Goal: Transaction & Acquisition: Purchase product/service

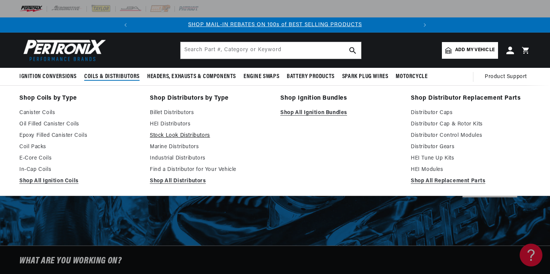
click at [177, 137] on link "Stock Look Distributors" at bounding box center [210, 135] width 120 height 9
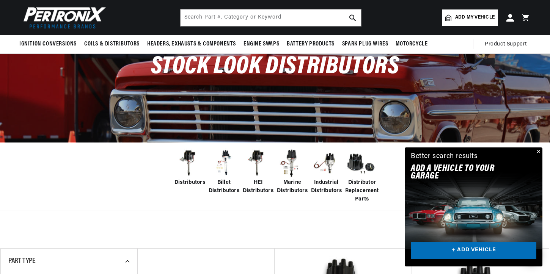
scroll to position [49, 0]
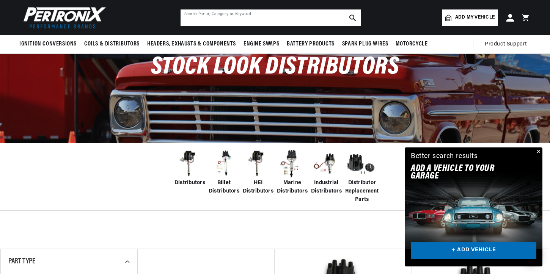
click at [222, 19] on input "text" at bounding box center [271, 17] width 181 height 17
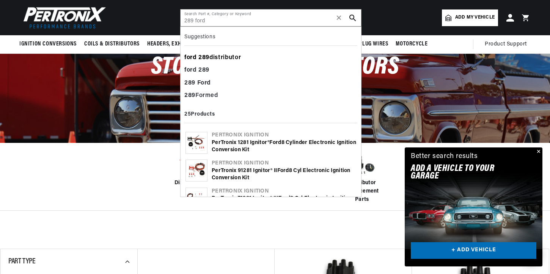
click at [210, 58] on div "ford 289 distributor" at bounding box center [270, 58] width 173 height 13
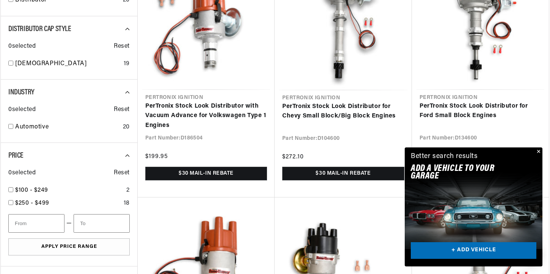
scroll to position [350, 0]
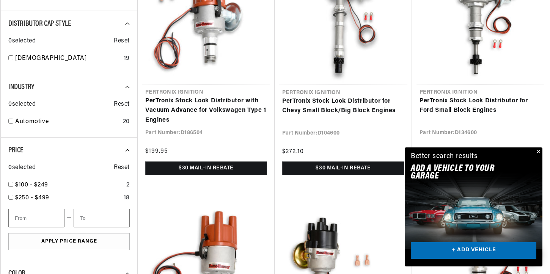
click at [540, 152] on button "Close" at bounding box center [538, 152] width 9 height 9
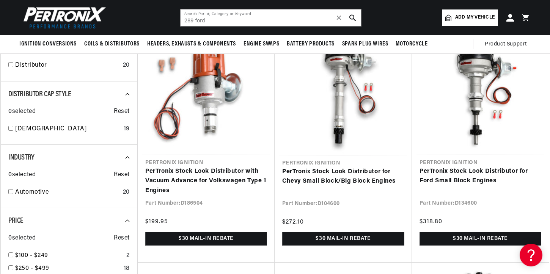
scroll to position [0, 0]
click at [483, 172] on div at bounding box center [343, 155] width 412 height 274
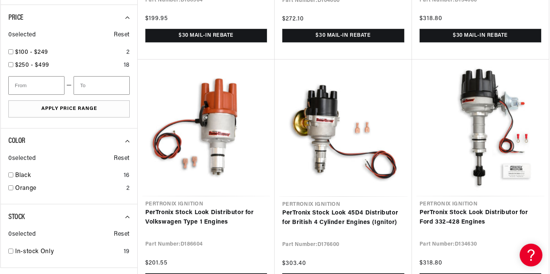
scroll to position [522, 0]
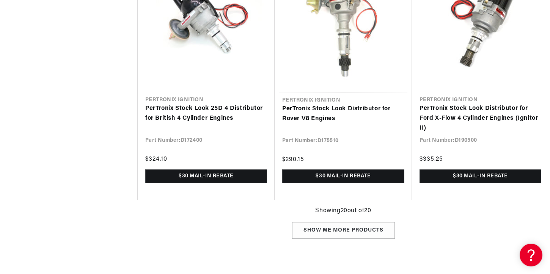
type input "ford distributor"
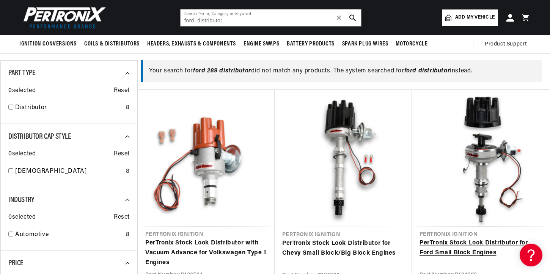
click at [484, 239] on link "PerTronix Stock Look Distributor for Ford Small Block Engines" at bounding box center [481, 248] width 122 height 19
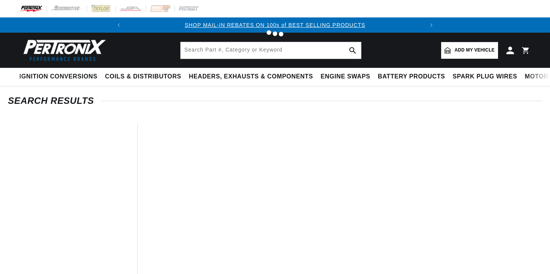
type input "ford 289 distributor"
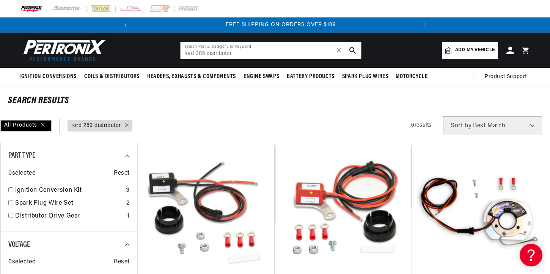
scroll to position [0, 283]
click at [20, 217] on link "Distributor Drive Gear" at bounding box center [69, 217] width 109 height 10
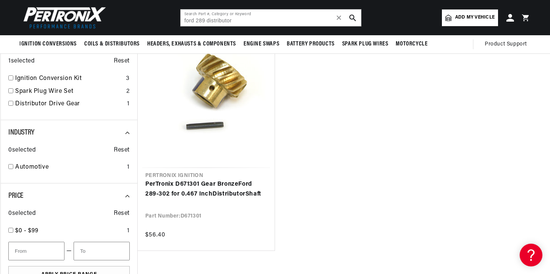
checkbox input "false"
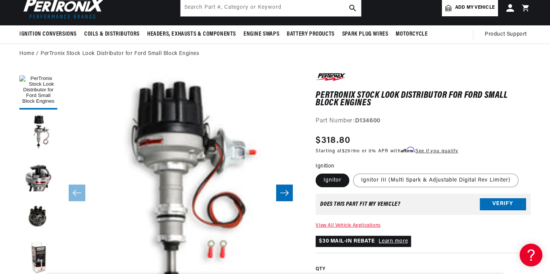
scroll to position [47, 0]
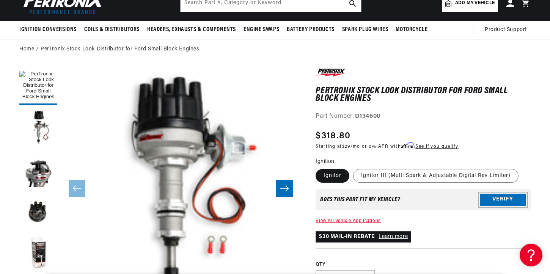
click at [503, 201] on button "Verify" at bounding box center [503, 200] width 46 height 12
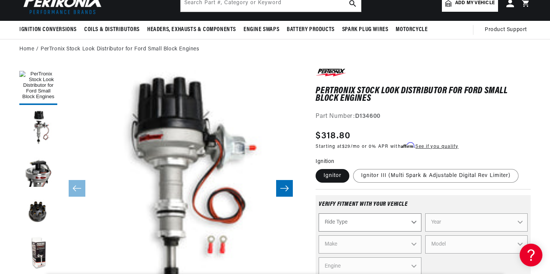
click at [413, 222] on select "Ride Type Automotive Agricultural Industrial Marine Motorcycle" at bounding box center [370, 223] width 102 height 18
select select "Automotive"
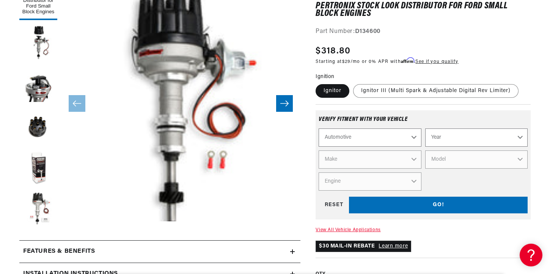
click at [518, 136] on select "Year 2022 2021 2020 2019 2018 2017 2016 2015 2014 2013 2012 2011 2010 2009 2008…" at bounding box center [476, 138] width 102 height 18
select select "1965"
click at [412, 157] on select "Make Alfa Romeo American Motors Aston Martin Austin Austin Healey Avanti Bentle…" at bounding box center [370, 160] width 102 height 18
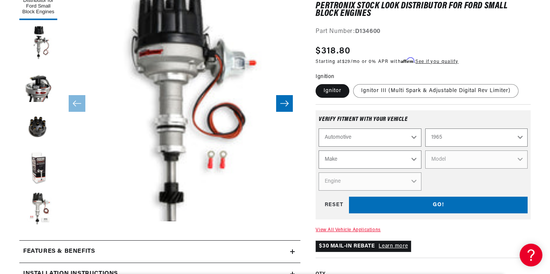
scroll to position [0, 283]
select select "Ford"
click at [520, 158] on select "Model Club Wagon Country Sedan Country Squire Custom Custom 500 Econoline F-100…" at bounding box center [476, 160] width 102 height 18
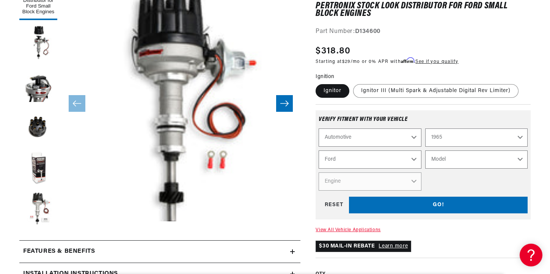
select select "Mustang"
click at [413, 183] on select "Engine 4.1L 170cid / 2.8L 200cid / 3.3L 260cid / 4.3L 289cid / 4.7L 302cid / 5.…" at bounding box center [370, 182] width 102 height 18
select select "289cid-4.7L"
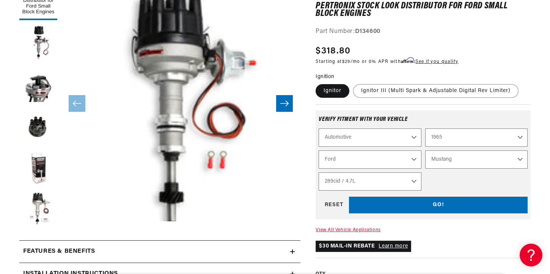
select select "Engine"
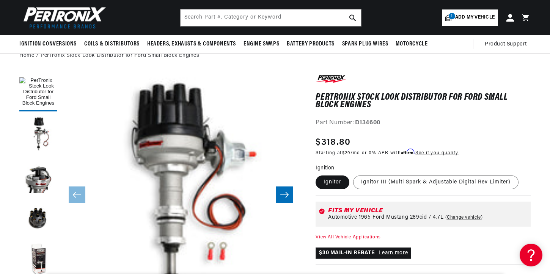
click at [285, 197] on icon "Slide right" at bounding box center [284, 195] width 9 height 8
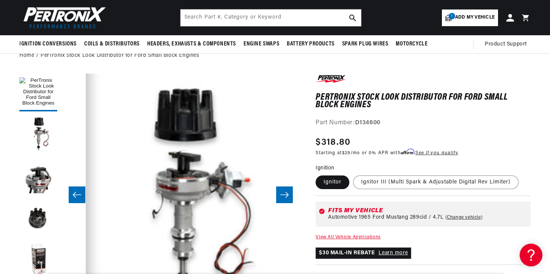
scroll to position [0, 239]
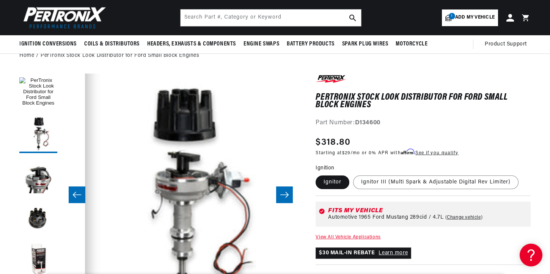
click at [285, 197] on icon "Slide right" at bounding box center [284, 195] width 9 height 8
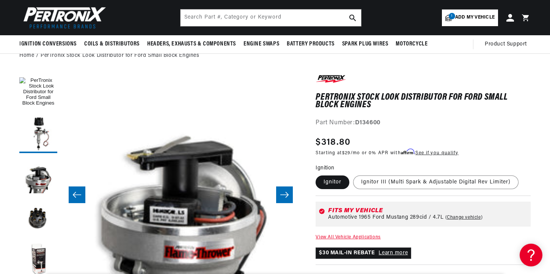
scroll to position [0, 479]
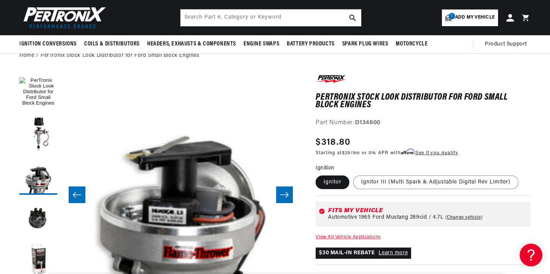
click at [285, 197] on icon "Slide right" at bounding box center [284, 195] width 9 height 8
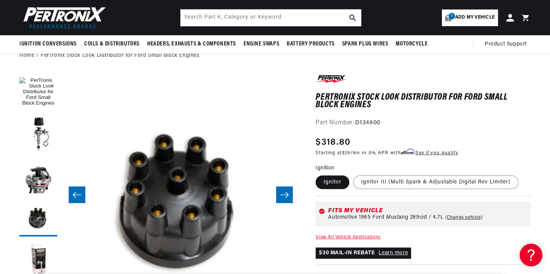
click at [285, 197] on icon "Slide right" at bounding box center [284, 195] width 9 height 8
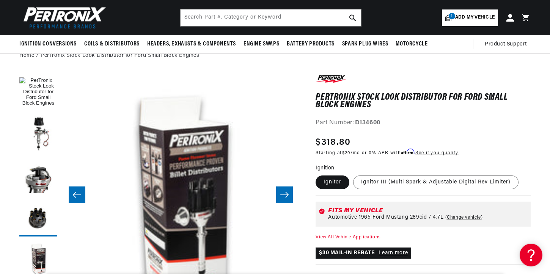
scroll to position [0, 283]
click at [285, 197] on icon "Slide right" at bounding box center [284, 195] width 9 height 8
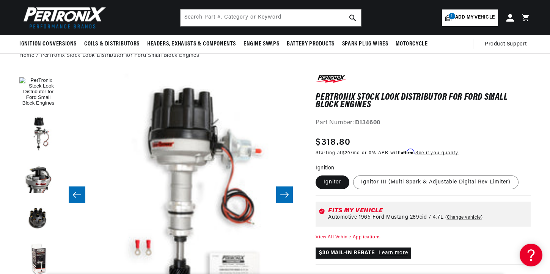
scroll to position [0, 1198]
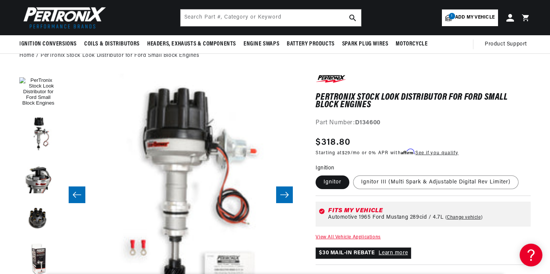
click at [285, 197] on icon "Slide right" at bounding box center [284, 195] width 9 height 8
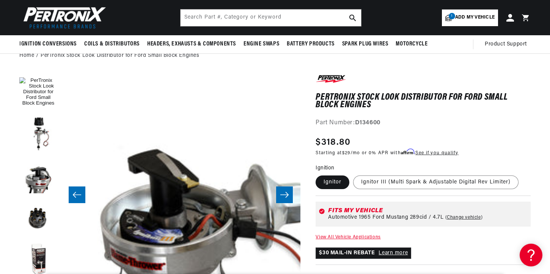
scroll to position [0, 1437]
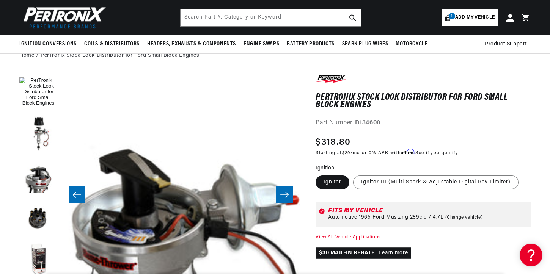
click at [285, 197] on icon "Slide right" at bounding box center [284, 195] width 9 height 8
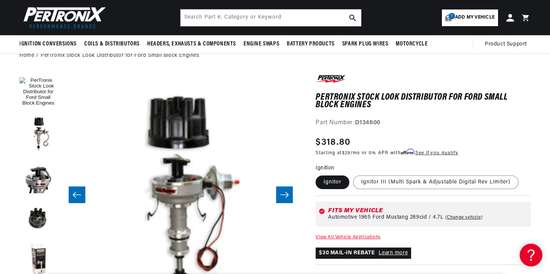
scroll to position [0, 0]
click at [285, 197] on icon "Slide right" at bounding box center [284, 195] width 9 height 8
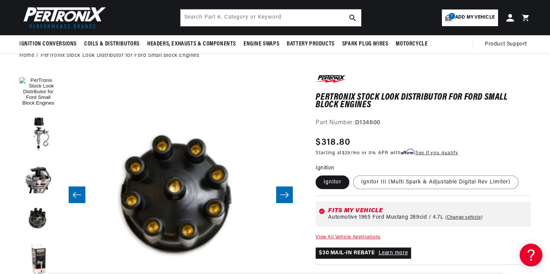
click at [285, 200] on button "Slide right" at bounding box center [284, 195] width 17 height 17
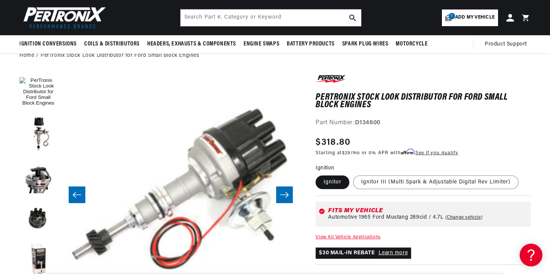
click at [285, 200] on button "Slide right" at bounding box center [284, 195] width 17 height 17
click at [285, 194] on icon "Slide right" at bounding box center [284, 195] width 9 height 8
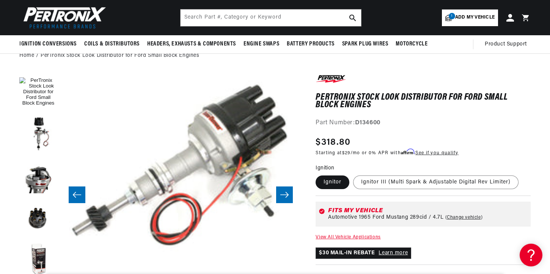
click at [76, 194] on icon "Slide left" at bounding box center [76, 195] width 9 height 8
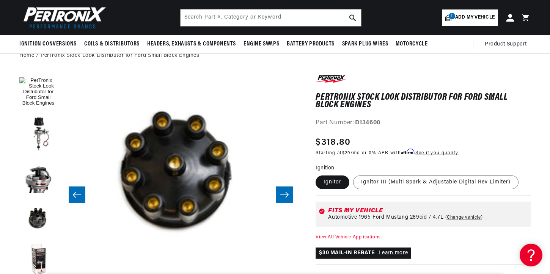
click at [76, 194] on icon "Slide left" at bounding box center [76, 195] width 9 height 8
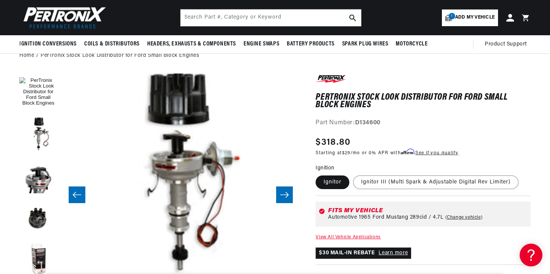
click at [76, 194] on icon "Slide left" at bounding box center [76, 195] width 9 height 8
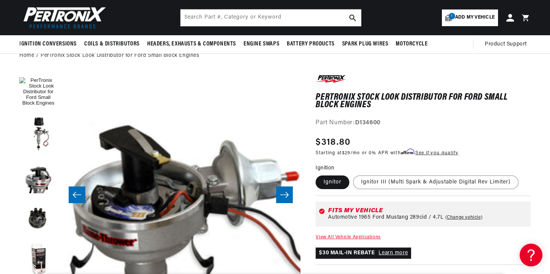
click at [76, 194] on icon "Slide left" at bounding box center [76, 195] width 9 height 8
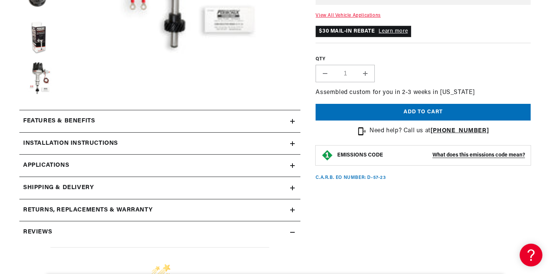
click at [294, 122] on icon at bounding box center [292, 121] width 5 height 5
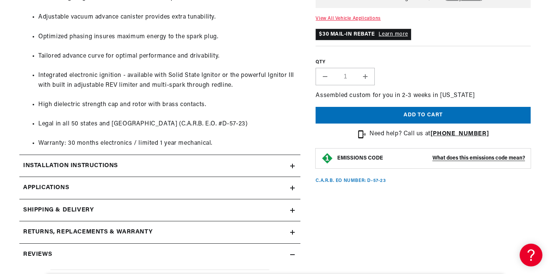
scroll to position [693, 0]
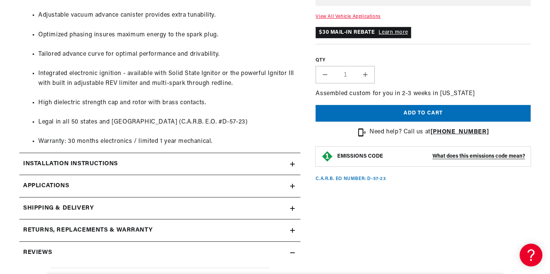
click at [293, 163] on icon at bounding box center [293, 164] width 0 height 5
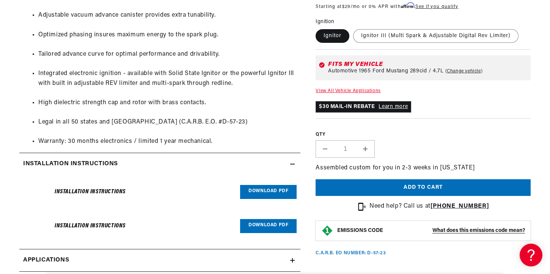
scroll to position [0, 283]
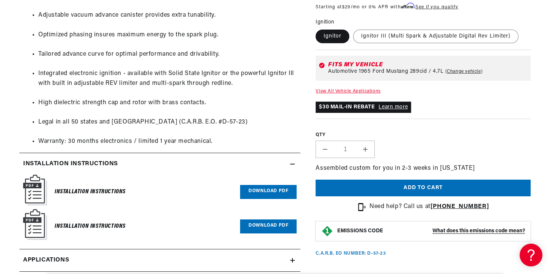
click at [268, 193] on link "Download PDF" at bounding box center [268, 192] width 57 height 14
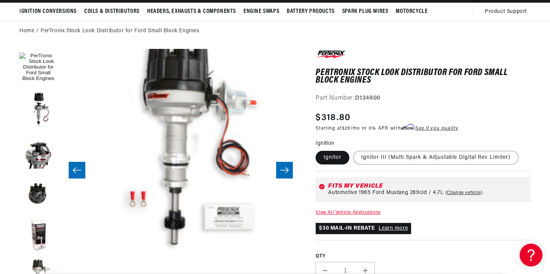
scroll to position [0, 0]
click at [410, 158] on label "Ignitor III (Multi Spark & Adjustable Digital Rev Limiter)" at bounding box center [435, 158] width 165 height 14
click at [354, 150] on input "Ignitor III (Multi Spark & Adjustable Digital Rev Limiter)" at bounding box center [353, 150] width 0 height 0
radio input "true"
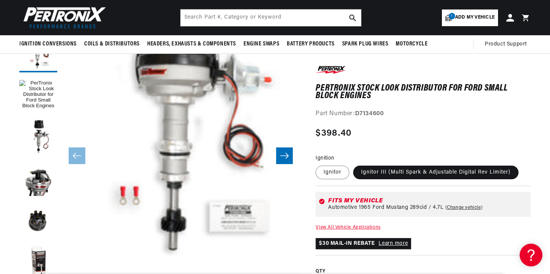
scroll to position [77, 0]
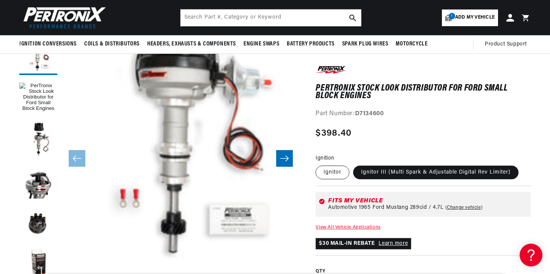
click at [330, 174] on label "Ignitor" at bounding box center [333, 173] width 34 height 14
click at [318, 165] on input "Ignitor" at bounding box center [318, 164] width 0 height 0
radio input "true"
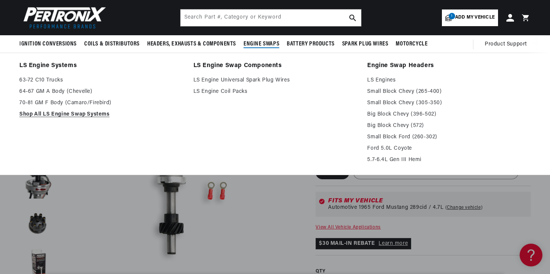
scroll to position [0, 283]
